Goal: Transaction & Acquisition: Book appointment/travel/reservation

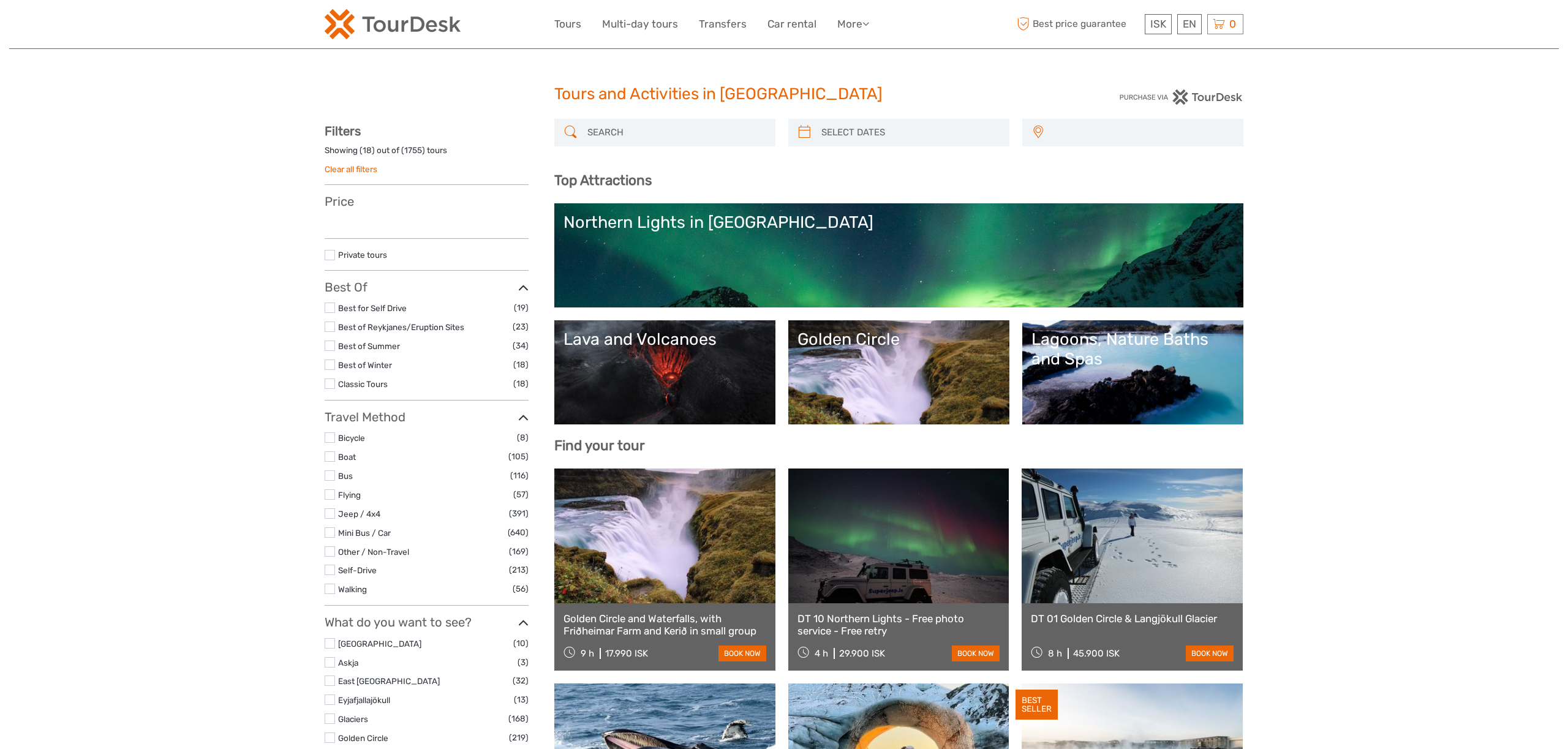
select select
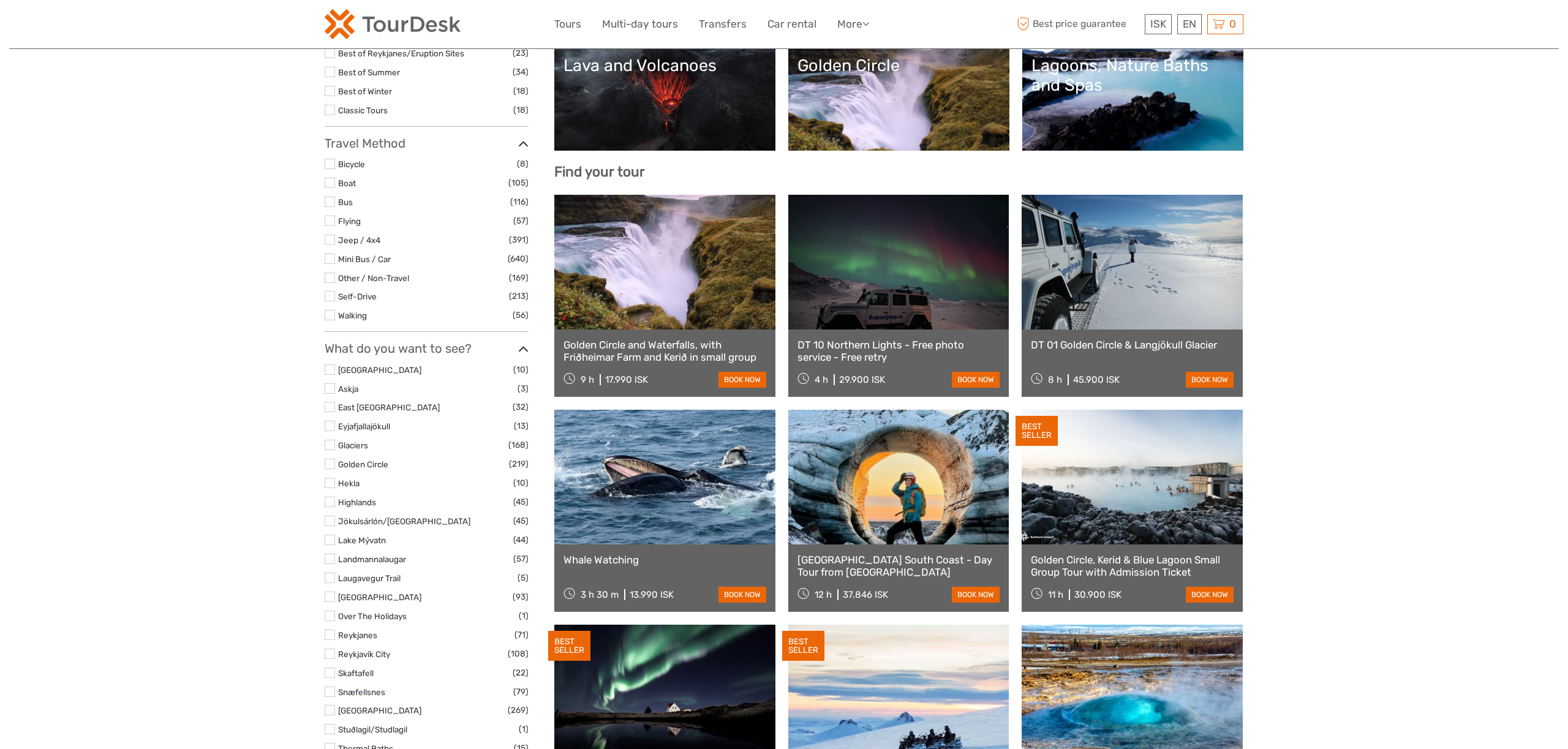
scroll to position [333, 0]
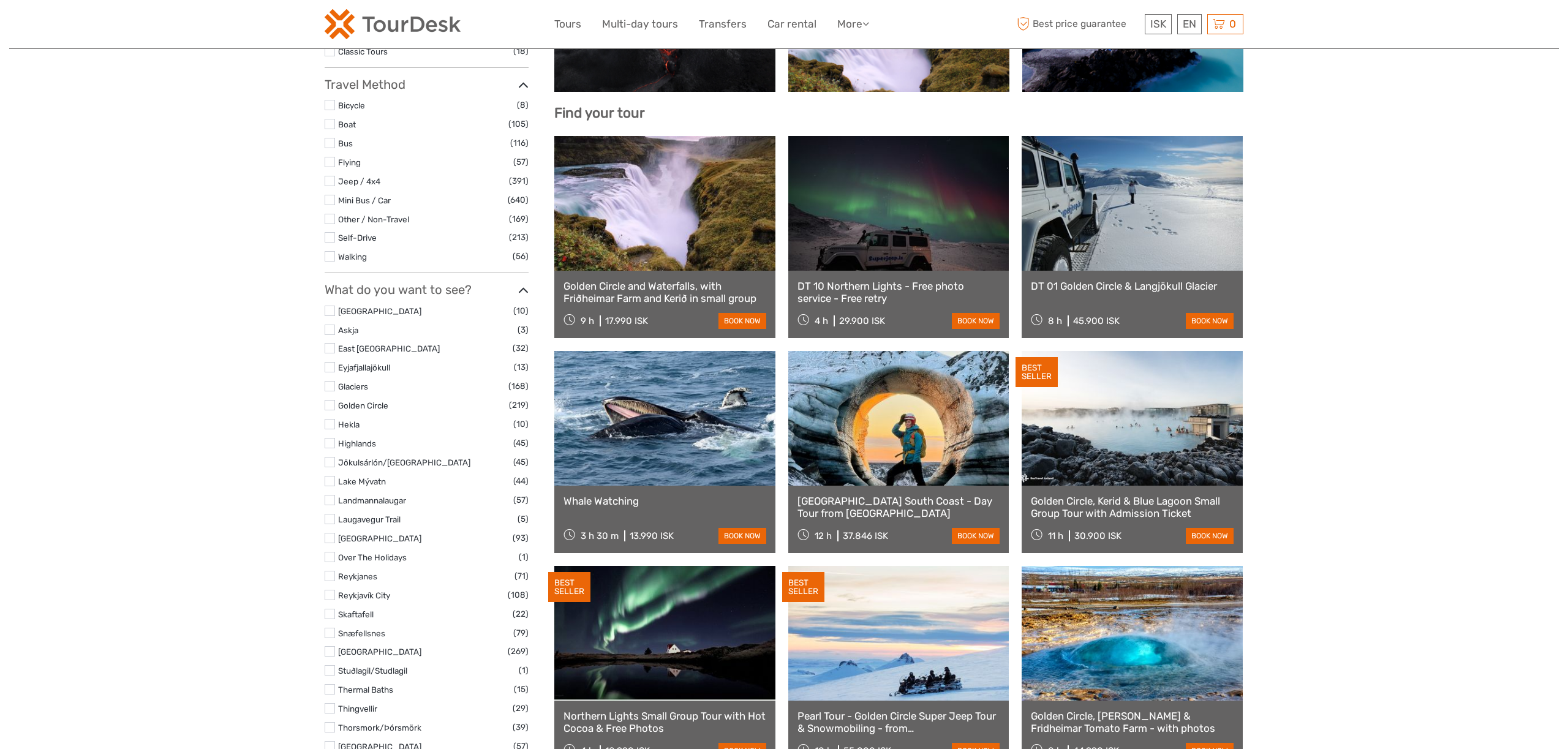
select select
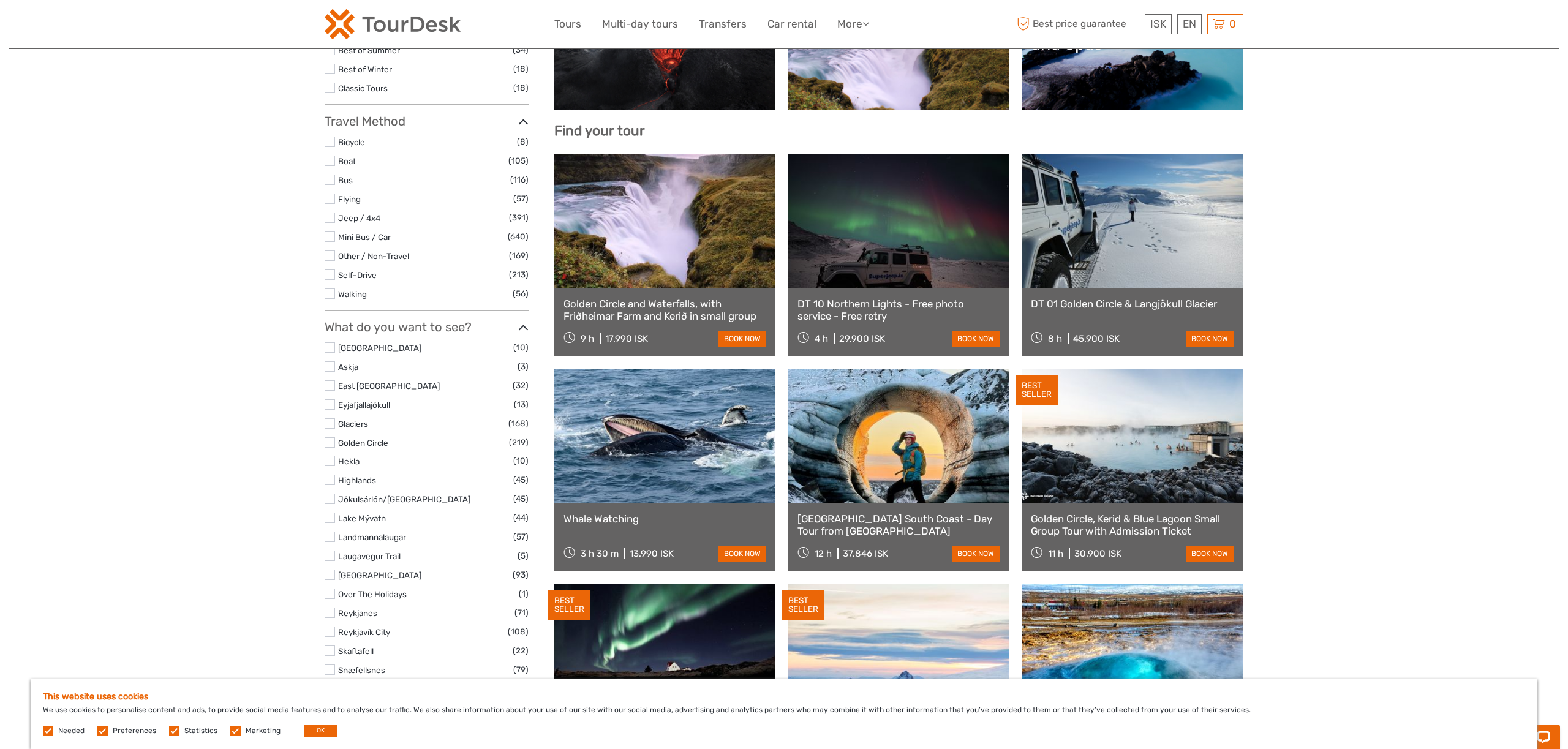
scroll to position [321, 0]
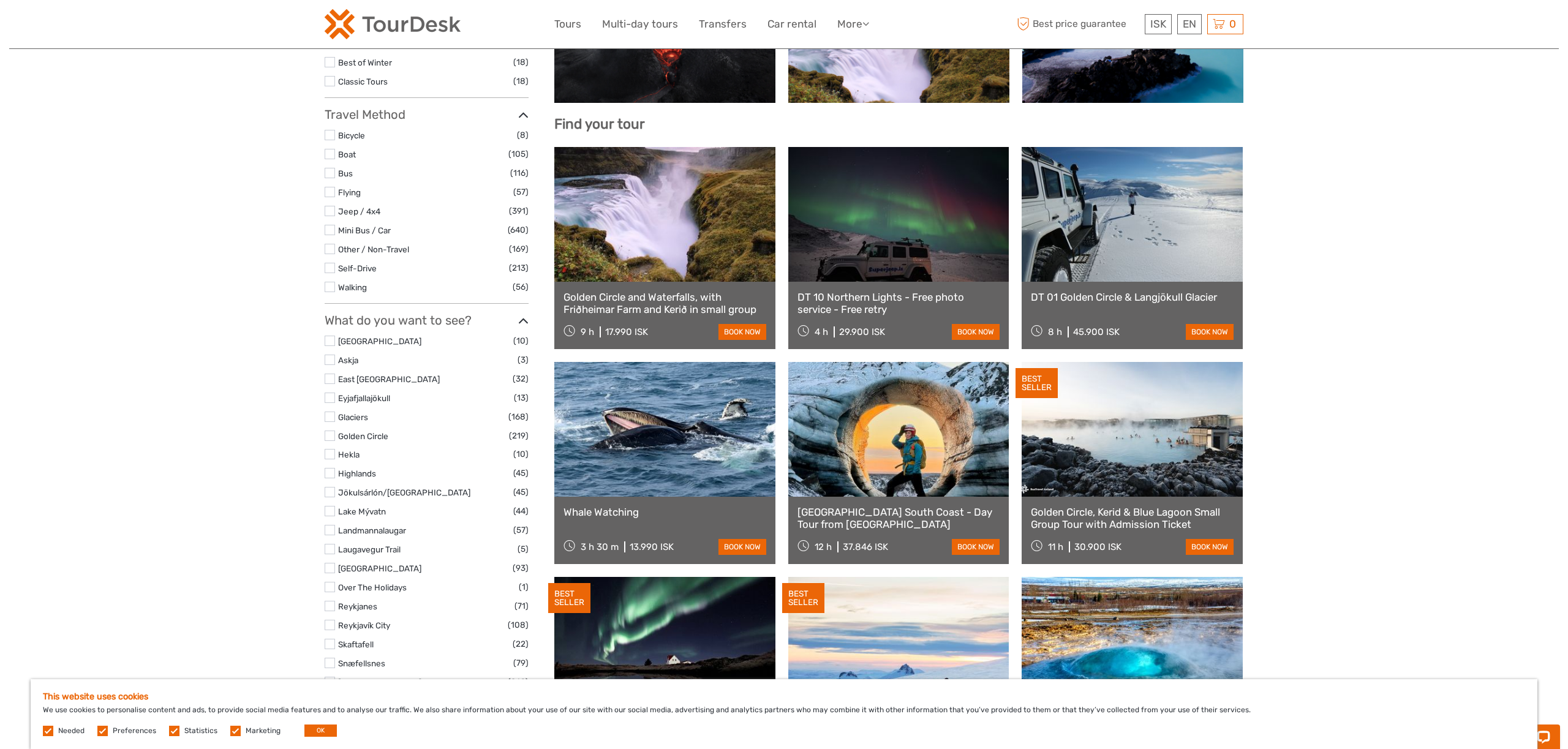
click at [331, 530] on label at bounding box center [329, 529] width 10 height 10
click at [0, 0] on input "checkbox" at bounding box center [0, 0] width 0 height 0
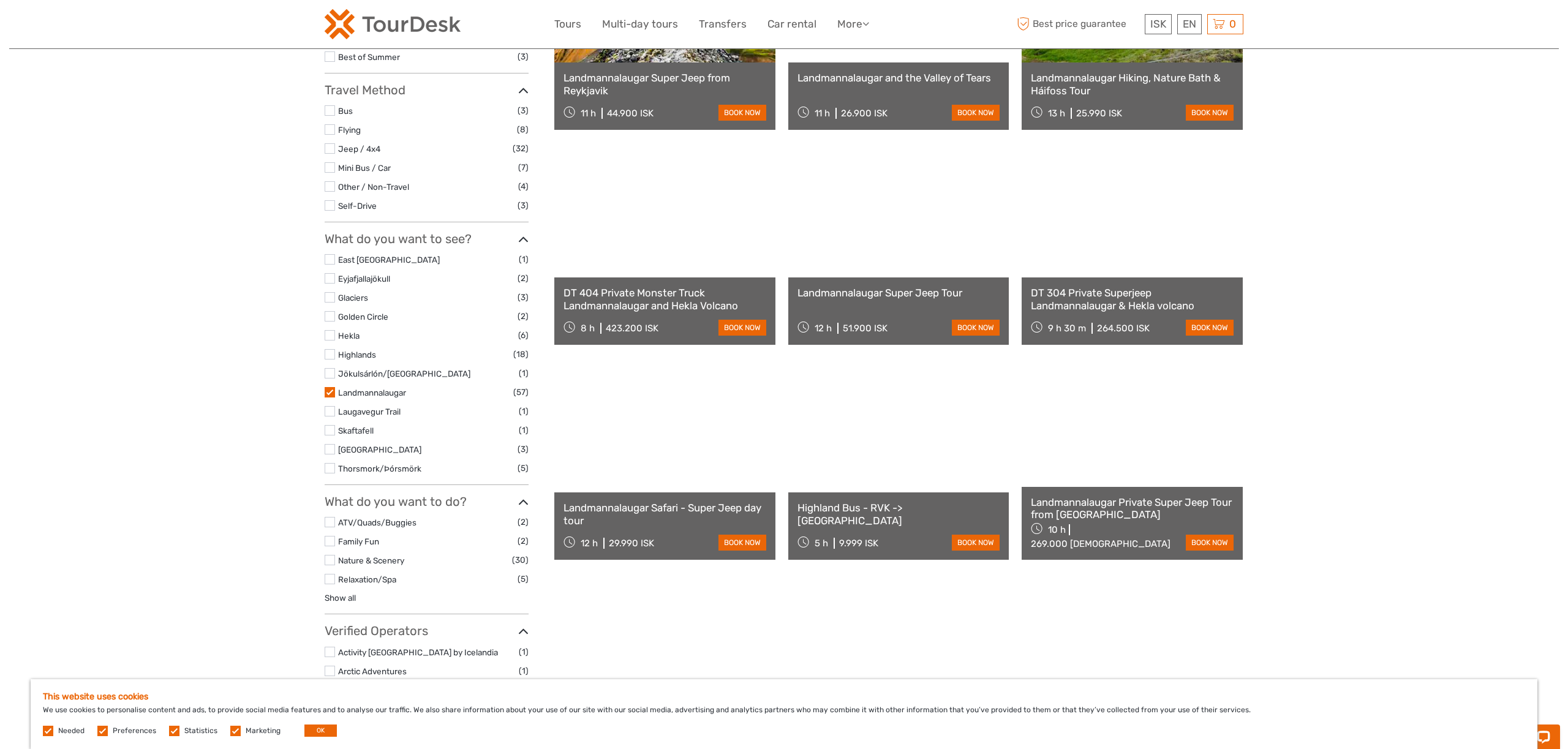
scroll to position [262, 0]
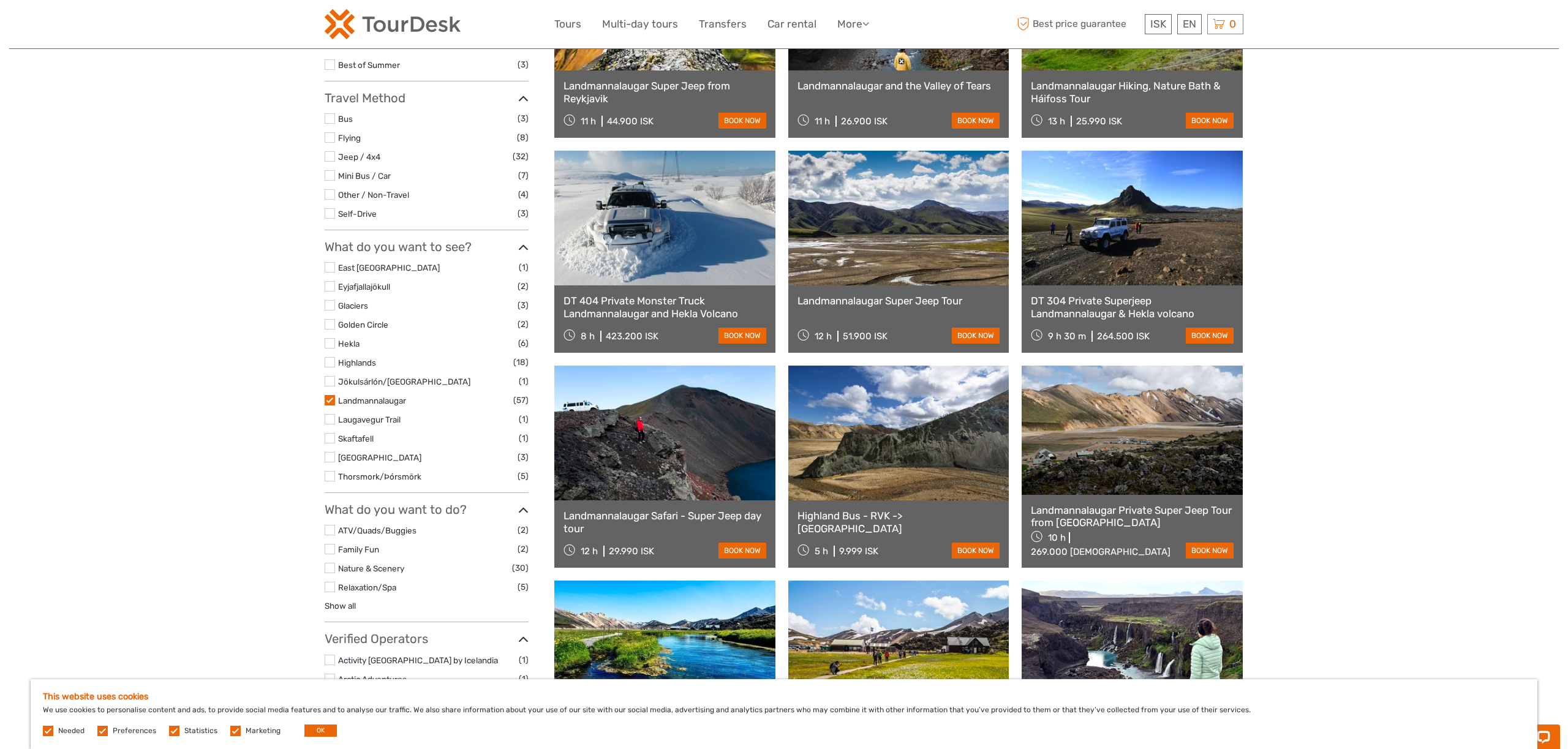
click at [916, 302] on link "Landmannalaugar Super Jeep Tour" at bounding box center [899, 300] width 203 height 12
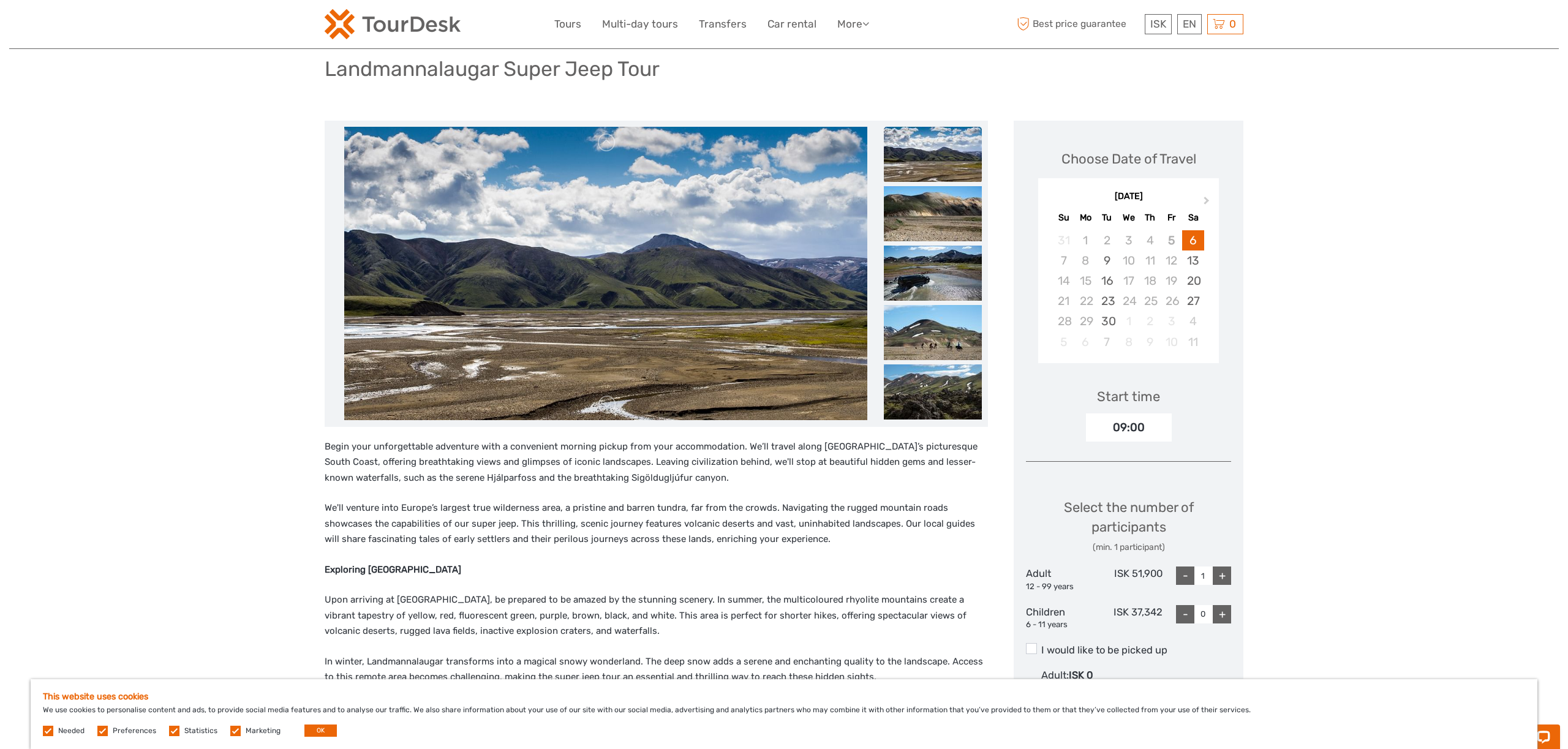
scroll to position [82, 0]
